Goal: Book appointment/travel/reservation

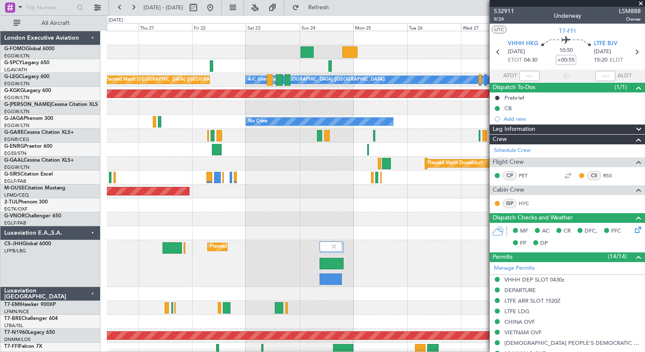
click at [136, 8] on button at bounding box center [134, 8] width 14 height 14
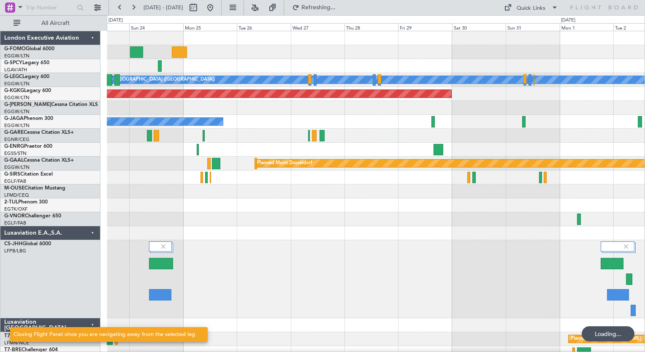
click at [136, 8] on button at bounding box center [134, 8] width 14 height 14
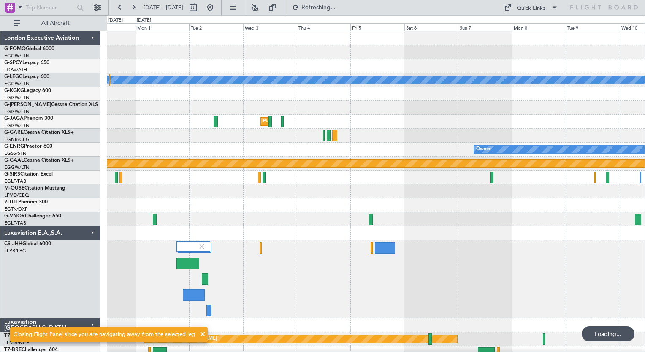
click at [136, 8] on button at bounding box center [134, 8] width 14 height 14
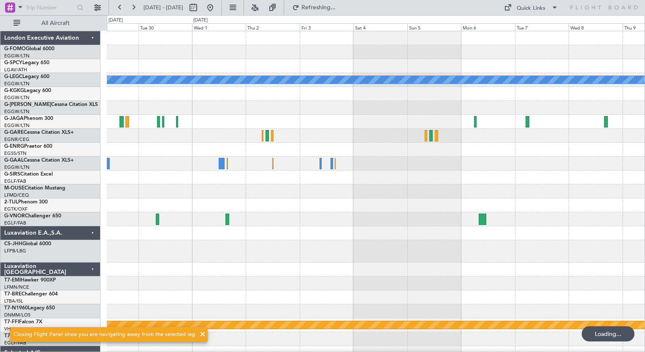
click at [136, 8] on button at bounding box center [134, 8] width 14 height 14
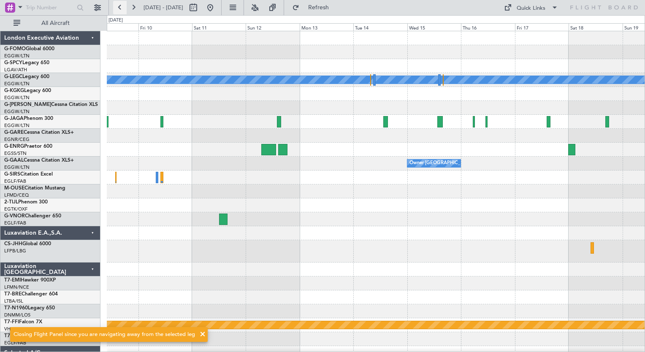
click at [121, 11] on button at bounding box center [120, 8] width 14 height 14
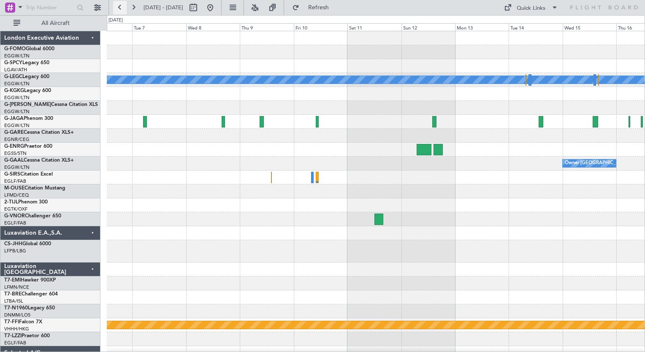
click at [121, 11] on button at bounding box center [120, 8] width 14 height 14
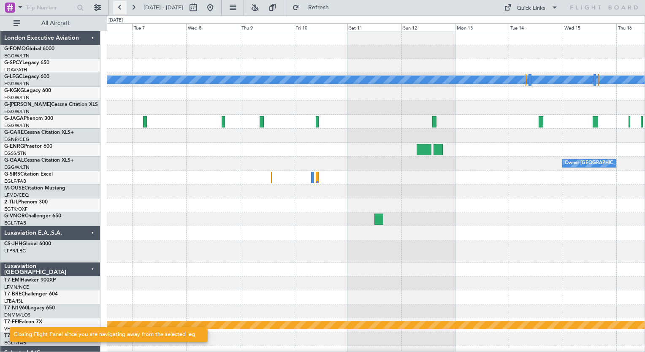
click at [121, 11] on button at bounding box center [120, 8] width 14 height 14
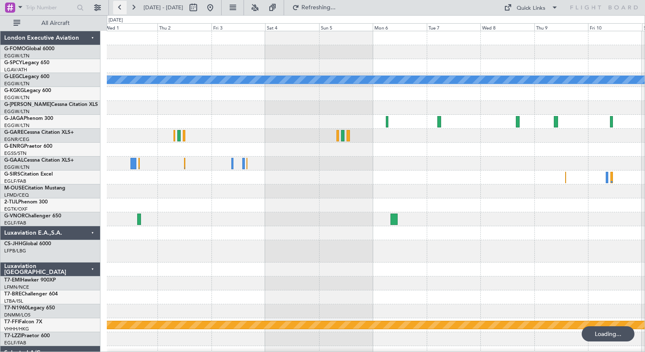
click at [121, 11] on button at bounding box center [120, 8] width 14 height 14
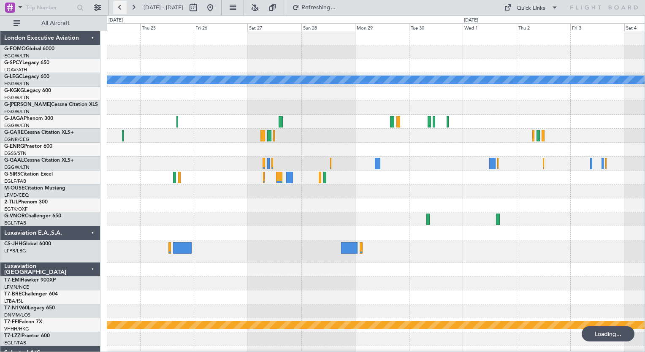
click at [121, 11] on button at bounding box center [120, 8] width 14 height 14
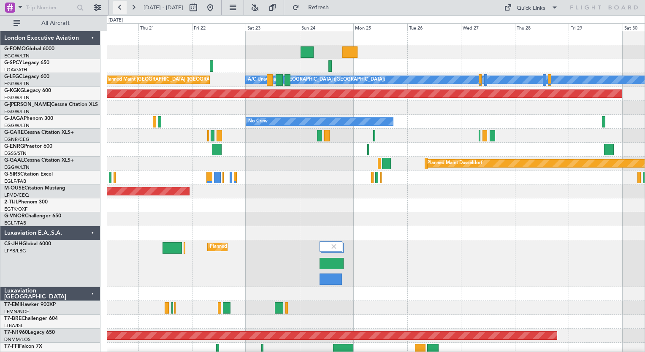
click at [120, 10] on button at bounding box center [120, 8] width 14 height 14
